Goal: Navigation & Orientation: Find specific page/section

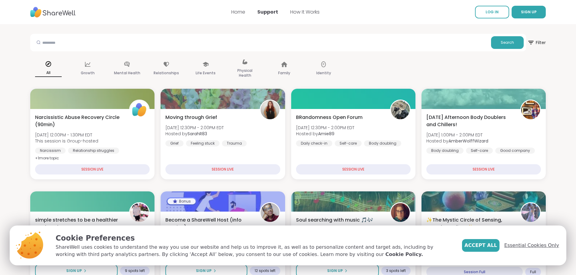
click at [531, 245] on span "Essential Cookies Only" at bounding box center [531, 245] width 55 height 7
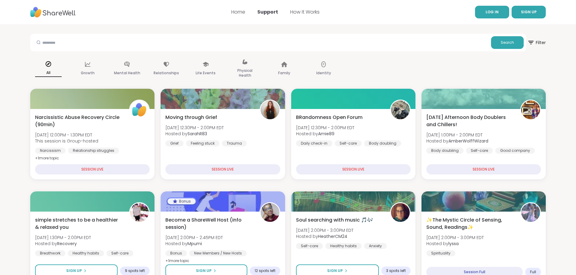
click at [497, 9] on link "LOG IN" at bounding box center [492, 12] width 34 height 13
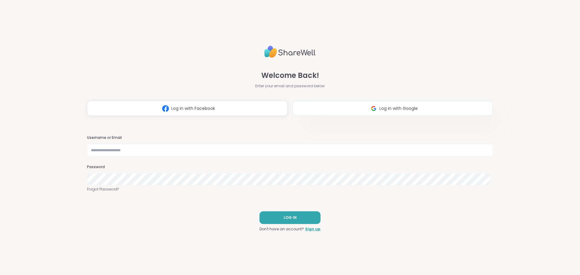
click at [396, 109] on span "Log in with Google" at bounding box center [399, 109] width 38 height 6
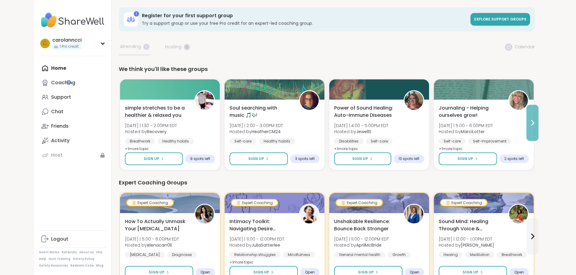
click at [534, 124] on icon at bounding box center [532, 123] width 2 height 5
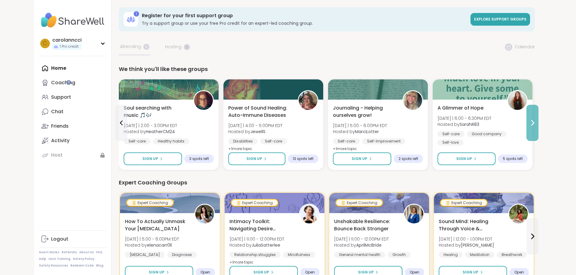
click at [534, 124] on icon at bounding box center [532, 123] width 2 height 5
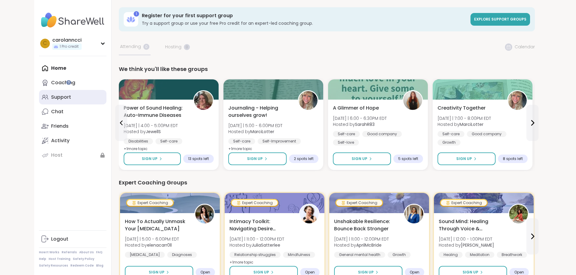
click at [51, 95] on div "Support" at bounding box center [61, 97] width 20 height 7
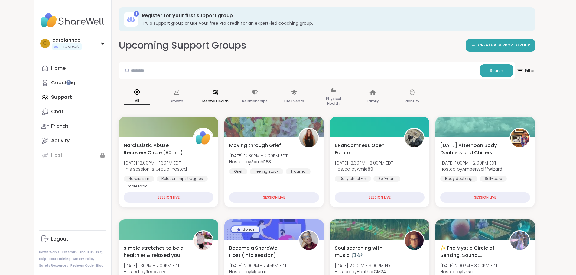
click at [212, 95] on icon at bounding box center [215, 92] width 7 height 7
click at [197, 95] on div "Mental Health" at bounding box center [215, 97] width 36 height 30
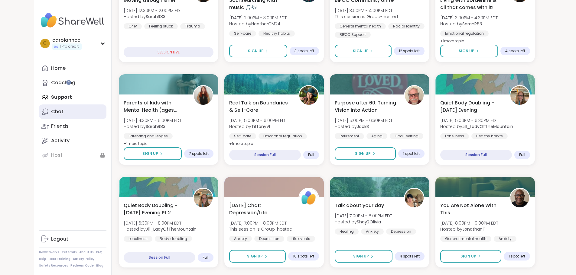
scroll to position [157, 0]
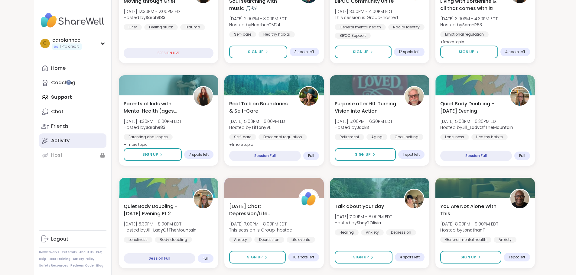
click at [51, 139] on div "Activity" at bounding box center [60, 141] width 18 height 7
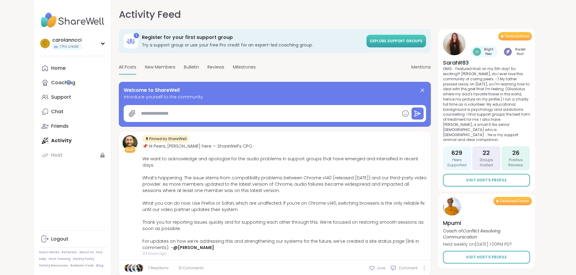
click at [422, 41] on span "Explore support groups" at bounding box center [396, 40] width 52 height 5
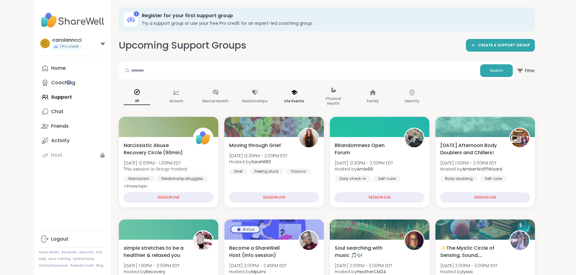
click at [276, 96] on div "Life Events" at bounding box center [294, 97] width 36 height 30
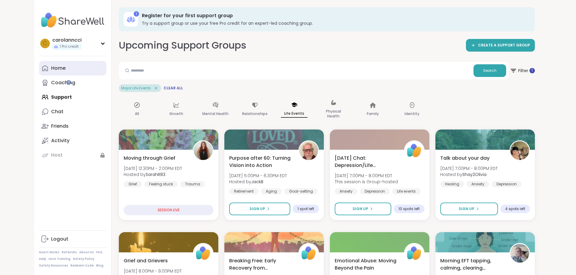
click at [51, 68] on div "Home" at bounding box center [58, 68] width 15 height 7
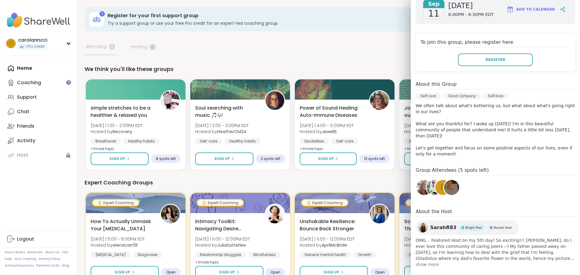
scroll to position [95, 0]
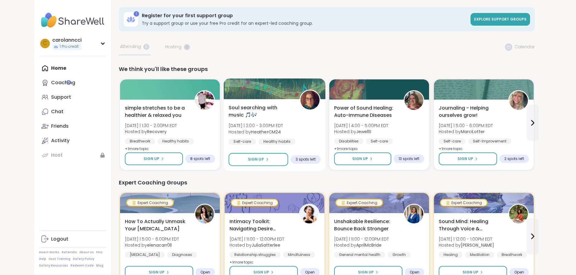
click at [251, 129] on b "HeatherCM24" at bounding box center [266, 132] width 30 height 6
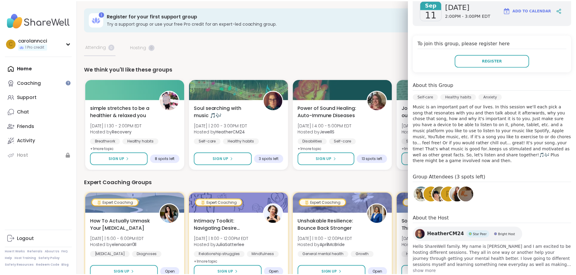
scroll to position [101, 0]
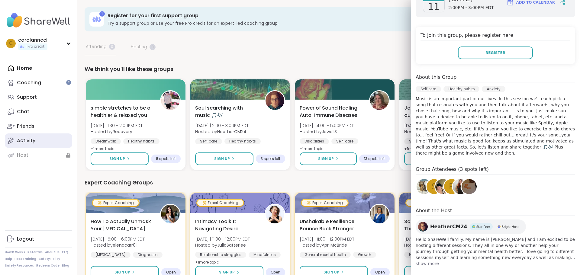
click at [22, 140] on div "Activity" at bounding box center [26, 141] width 18 height 7
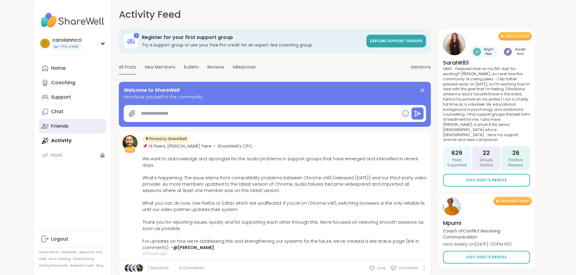
type textarea "*"
click at [51, 124] on div "Friends" at bounding box center [60, 126] width 18 height 7
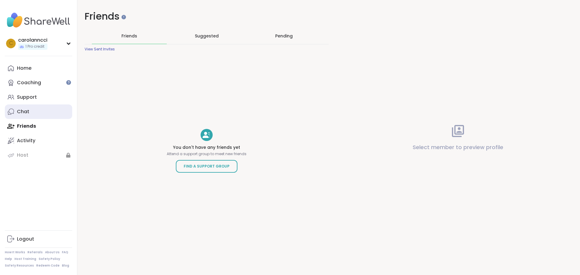
click at [19, 114] on div "Chat" at bounding box center [23, 112] width 12 height 7
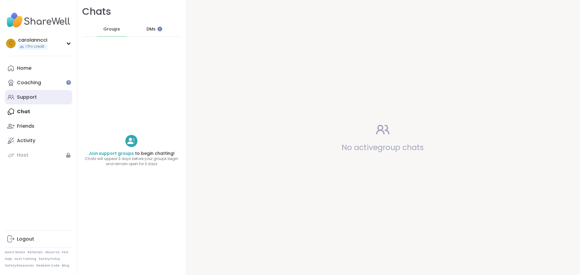
click at [20, 94] on div "Support" at bounding box center [27, 97] width 20 height 7
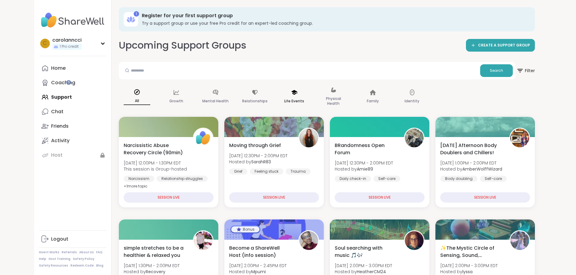
click at [284, 99] on p "Life Events" at bounding box center [294, 101] width 20 height 7
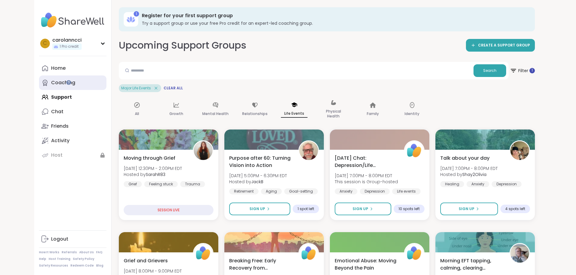
click at [51, 84] on div "Coaching" at bounding box center [63, 83] width 24 height 7
